Goal: Information Seeking & Learning: Learn about a topic

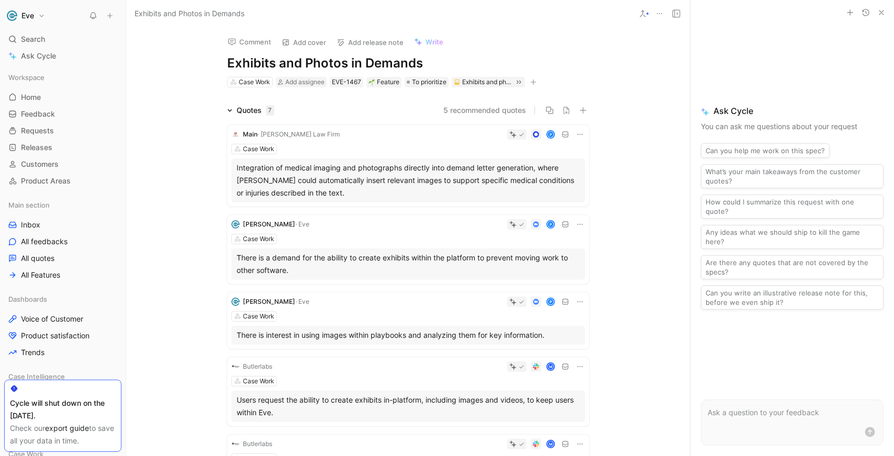
click at [379, 257] on div "There is a demand for the ability to create exhibits within the platform to pre…" at bounding box center [408, 264] width 343 height 25
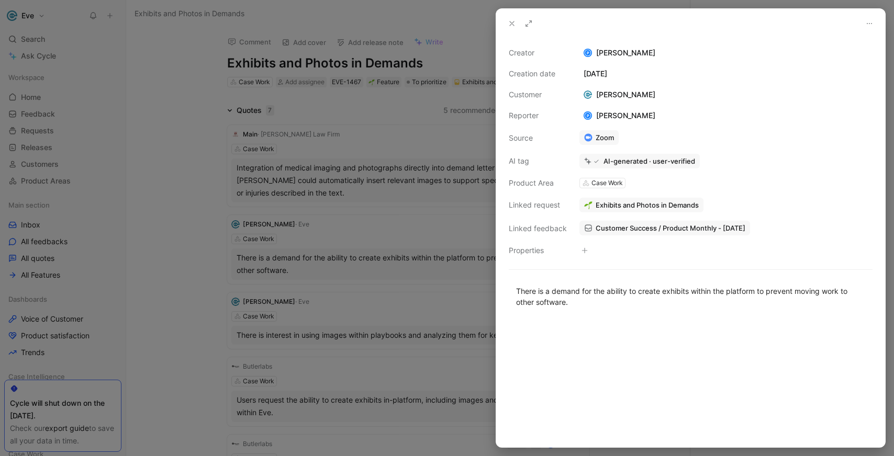
click at [363, 159] on div at bounding box center [447, 228] width 894 height 456
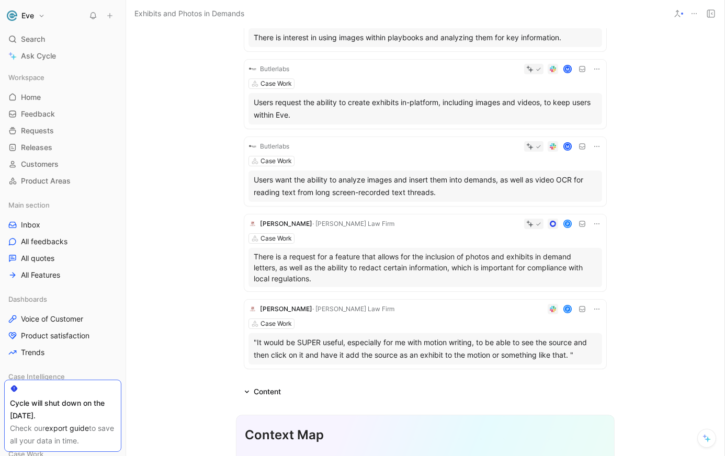
scroll to position [300, 0]
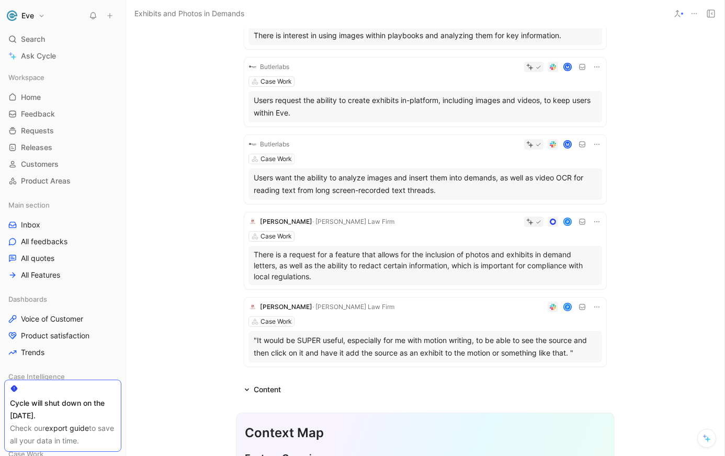
drag, startPoint x: 379, startPoint y: 255, endPoint x: 373, endPoint y: 276, distance: 21.9
click at [373, 276] on p "There is a request for a feature that allows for the inclusion of photos and ex…" at bounding box center [425, 265] width 343 height 33
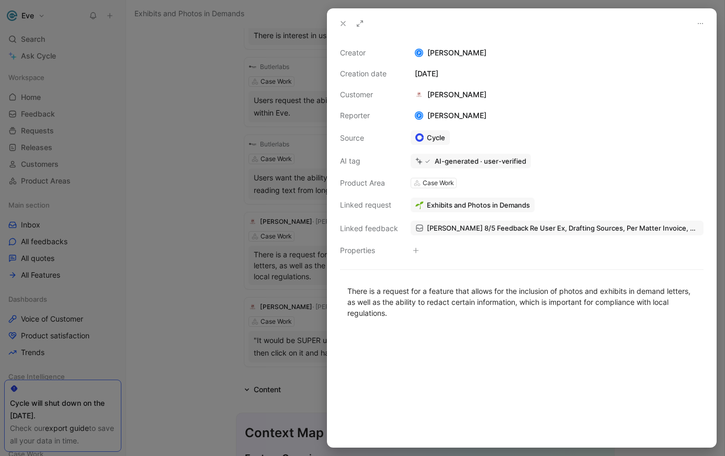
click at [293, 295] on div at bounding box center [362, 228] width 725 height 456
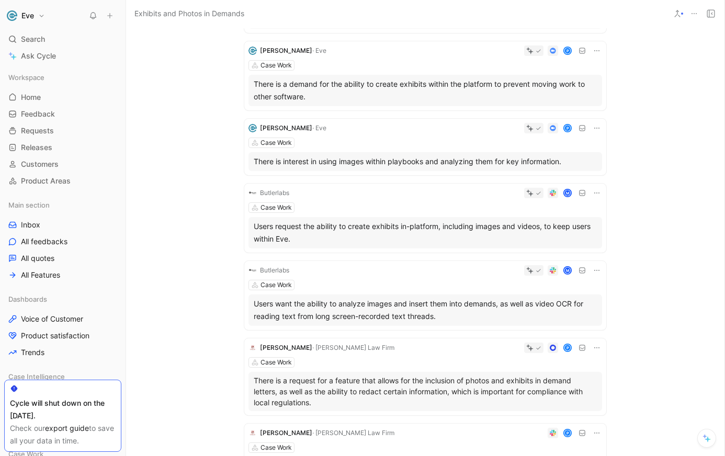
scroll to position [161, 0]
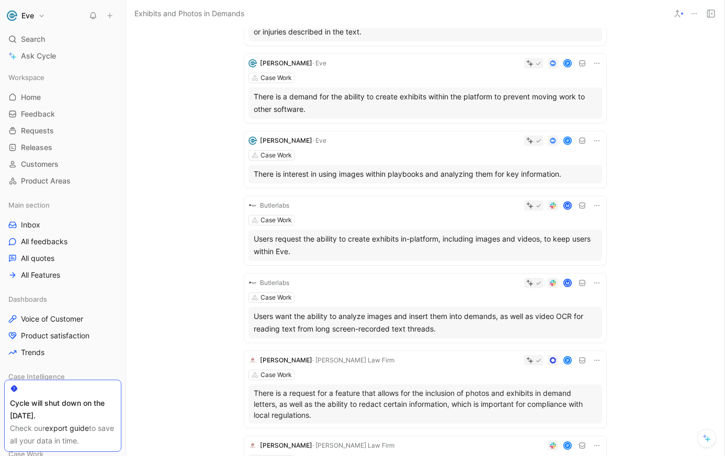
click at [336, 242] on div "Users request the ability to create exhibits in-platform, including images and …" at bounding box center [425, 245] width 343 height 25
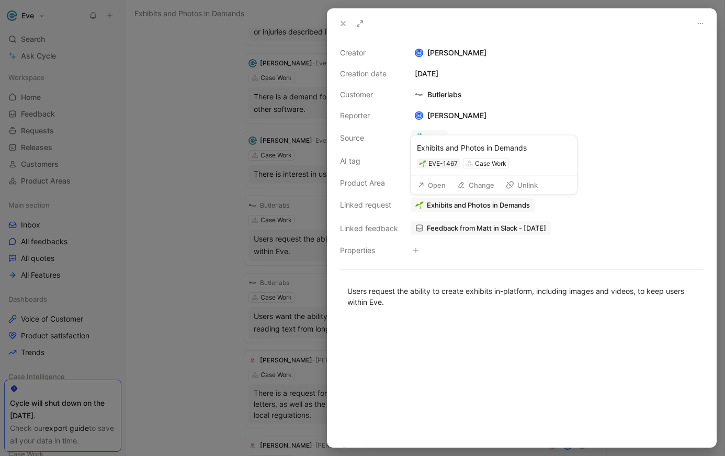
click at [453, 207] on span "Exhibits and Photos in Demands" at bounding box center [478, 204] width 103 height 9
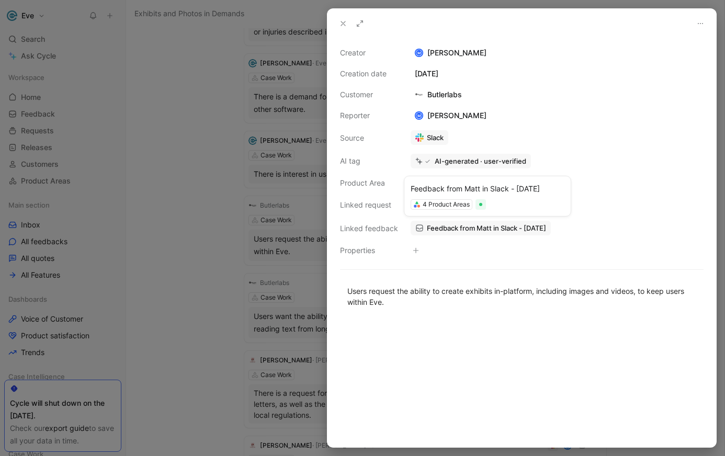
click at [493, 228] on span "Feedback from Matt in Slack - [DATE]" at bounding box center [486, 227] width 119 height 9
